Goal: Information Seeking & Learning: Learn about a topic

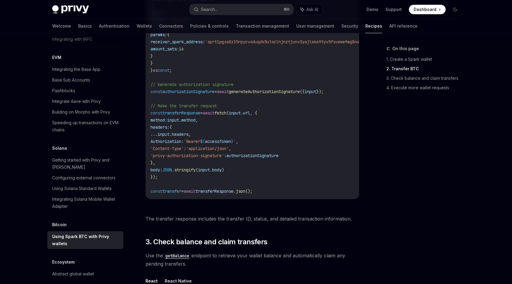
scroll to position [549, 0]
click at [295, 130] on code "import { useAuthorizationSignature } from '@privy-io/react-auth' ; const { gene…" at bounding box center [267, 59] width 235 height 270
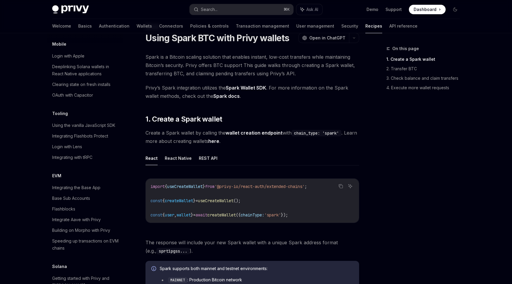
scroll to position [23, 0]
click at [306, 134] on code "chain_type: 'spark'" at bounding box center [316, 132] width 50 height 7
copy code "chain_type"
click at [330, 118] on h2 "​ 1. Create a Spark wallet" at bounding box center [252, 118] width 214 height 9
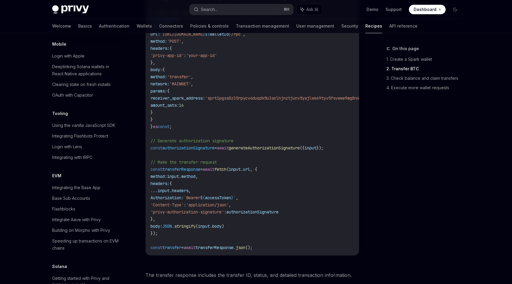
scroll to position [493, 0]
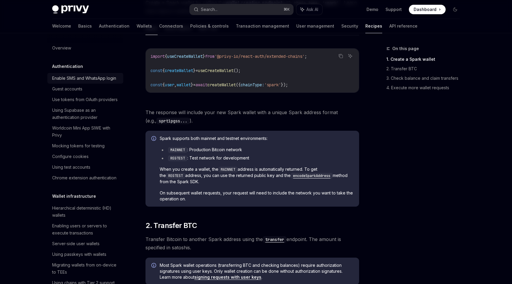
click at [73, 80] on div "Enable SMS and WhatsApp login" at bounding box center [84, 78] width 64 height 7
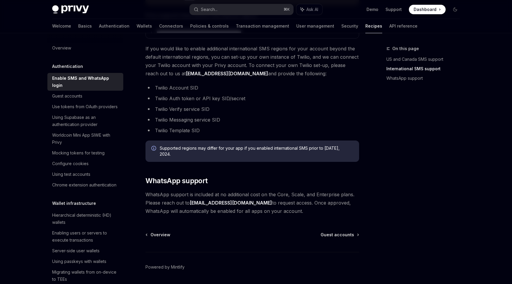
scroll to position [302, 0]
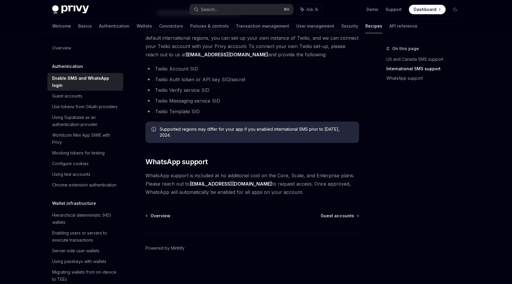
click at [61, 38] on div at bounding box center [85, 37] width 76 height 9
click at [61, 48] on div "Overview" at bounding box center [61, 47] width 19 height 7
type textarea "*"
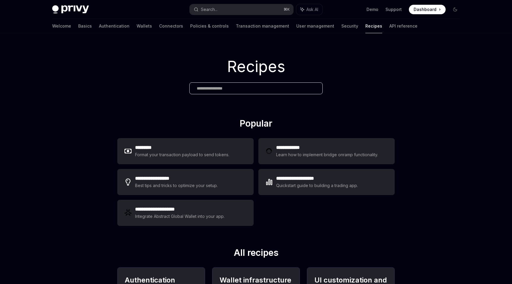
click at [211, 94] on div at bounding box center [255, 88] width 133 height 12
click at [211, 91] on input "text" at bounding box center [256, 88] width 118 height 6
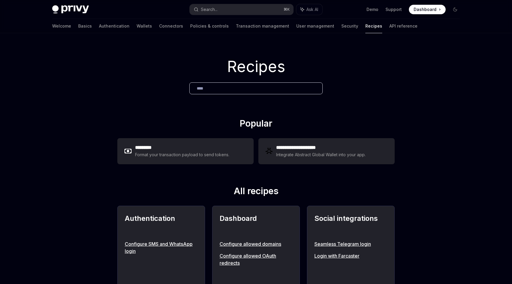
type input "*****"
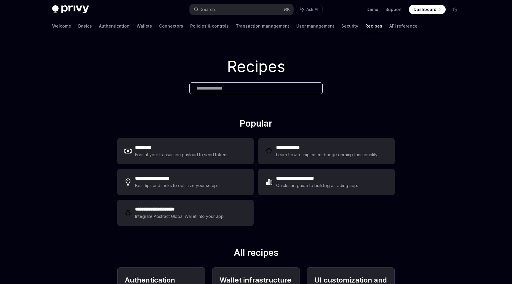
click at [211, 91] on input "text" at bounding box center [256, 88] width 118 height 6
click at [368, 8] on link "Demo" at bounding box center [372, 10] width 12 height 6
click at [78, 28] on link "Basics" at bounding box center [85, 26] width 14 height 14
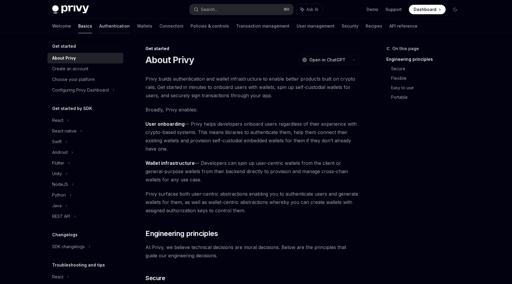
click at [99, 22] on link "Authentication" at bounding box center [114, 26] width 31 height 14
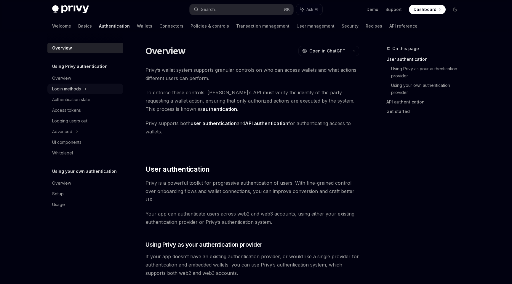
click at [82, 86] on div "Login methods" at bounding box center [85, 89] width 76 height 11
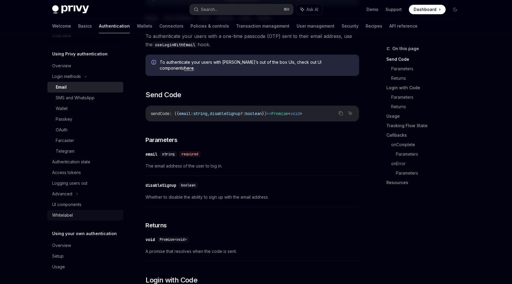
scroll to position [169, 0]
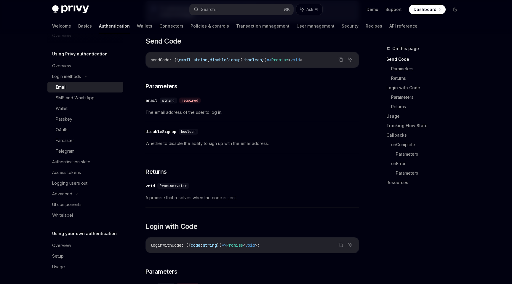
type textarea "*"
